Goal: Contribute content

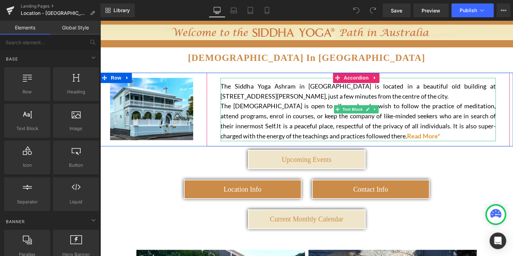
scroll to position [69, 0]
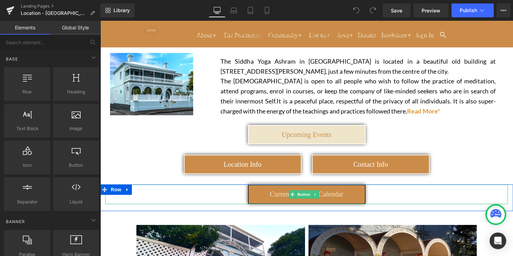
click at [338, 198] on span "Current Monthly Calendar" at bounding box center [306, 195] width 73 height 8
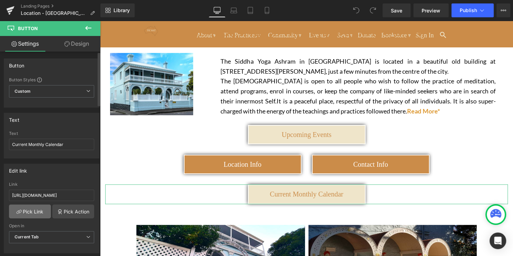
click at [27, 211] on link "Pick Link" at bounding box center [30, 212] width 42 height 14
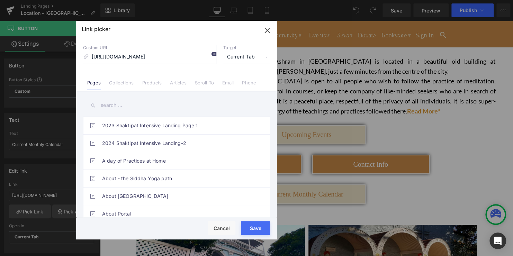
click at [215, 55] on icon at bounding box center [214, 54] width 6 height 6
click at [94, 58] on input at bounding box center [149, 57] width 133 height 13
paste input "[URL][DOMAIN_NAME]"
type input "[URL][DOMAIN_NAME]"
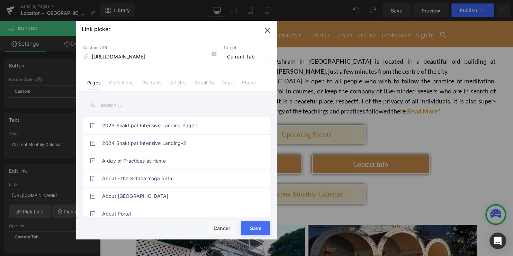
scroll to position [0, 0]
click at [261, 234] on button "Save" at bounding box center [255, 228] width 29 height 14
type input "[URL][DOMAIN_NAME]"
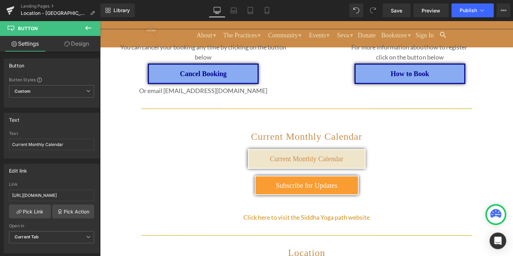
scroll to position [831, 0]
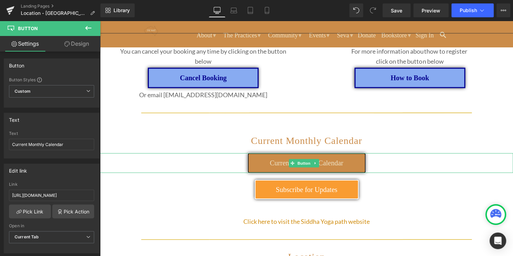
click at [270, 159] on span "Current Monthly Calendar" at bounding box center [306, 163] width 73 height 8
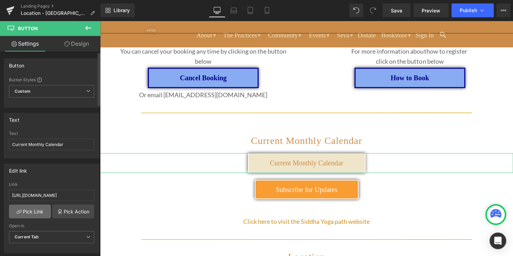
click at [20, 207] on link "Pick Link" at bounding box center [30, 212] width 42 height 14
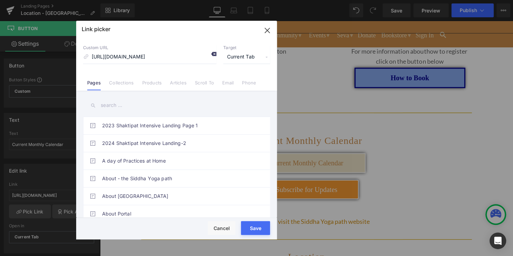
scroll to position [0, 0]
click at [212, 55] on icon at bounding box center [214, 54] width 6 height 6
click at [120, 59] on input at bounding box center [149, 57] width 133 height 13
paste input "[URL][DOMAIN_NAME]"
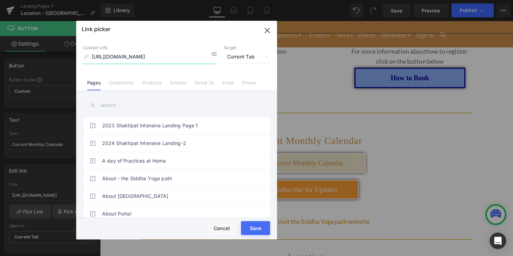
type input "[URL][DOMAIN_NAME]"
click at [250, 234] on button "Save" at bounding box center [255, 228] width 29 height 14
type input "[URL][DOMAIN_NAME]"
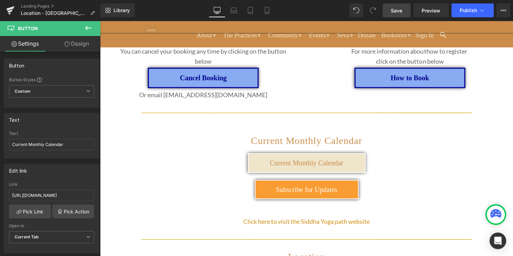
click at [404, 14] on link "Save" at bounding box center [397, 10] width 28 height 14
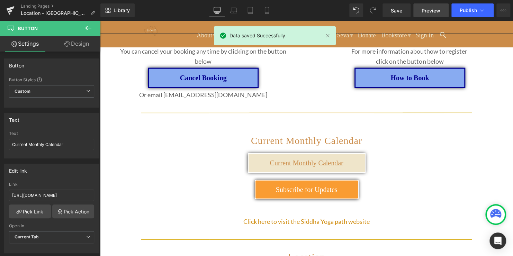
click at [434, 11] on span "Preview" at bounding box center [431, 10] width 19 height 7
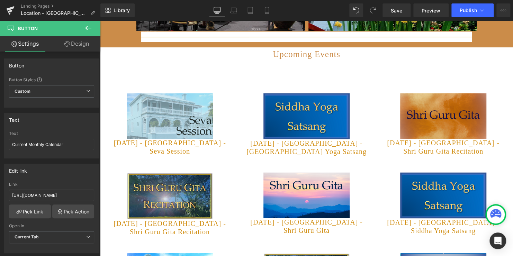
scroll to position [208, 0]
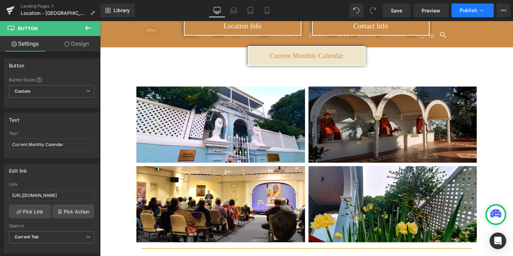
click at [469, 10] on span "Publish" at bounding box center [468, 11] width 17 height 6
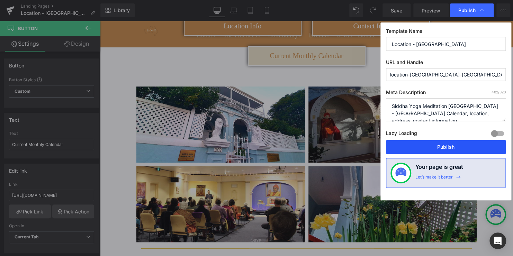
drag, startPoint x: 441, startPoint y: 145, endPoint x: 365, endPoint y: 119, distance: 79.9
click at [441, 145] on button "Publish" at bounding box center [446, 147] width 120 height 14
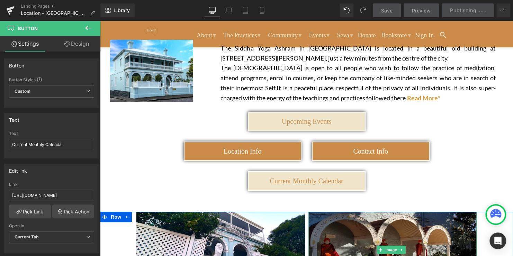
scroll to position [69, 0]
